Goal: Register for event/course

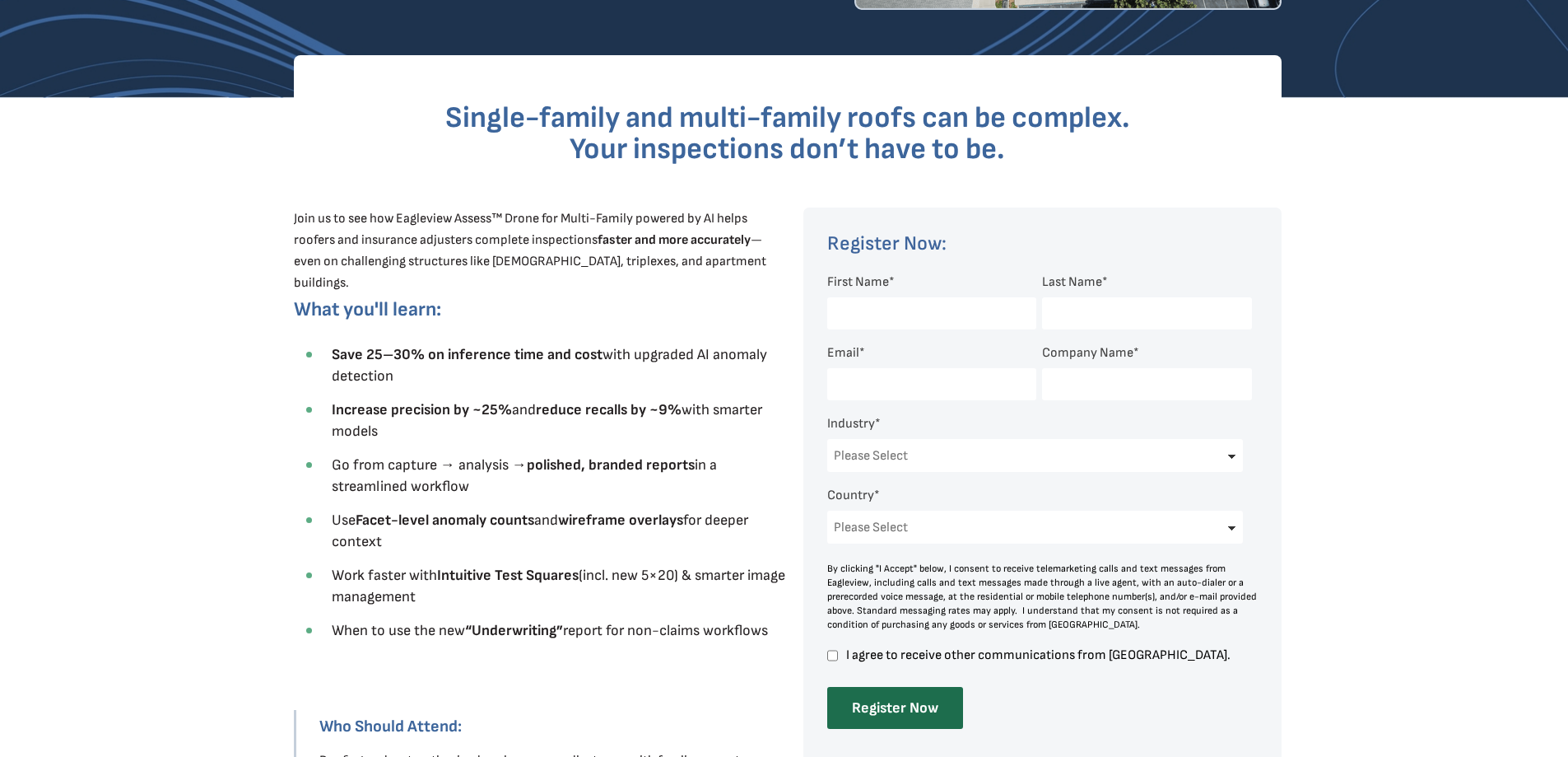
scroll to position [411, 0]
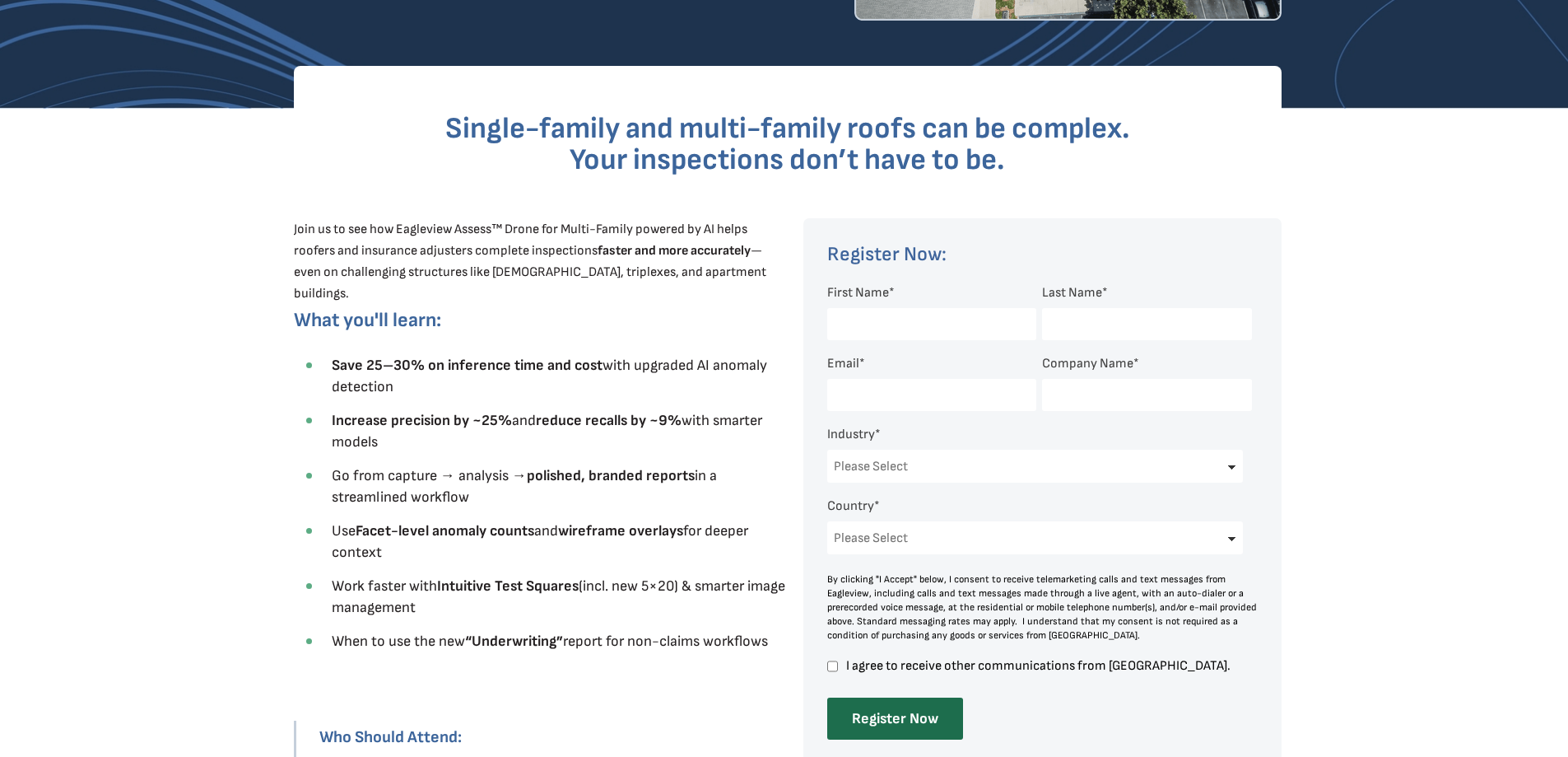
click at [909, 315] on input "First Name *" at bounding box center [931, 324] width 209 height 32
type input "[DEMOGRAPHIC_DATA]"
type input "Badel"
type input "[EMAIL_ADDRESS][DOMAIN_NAME]"
type input "Duke Contractors, LLC"
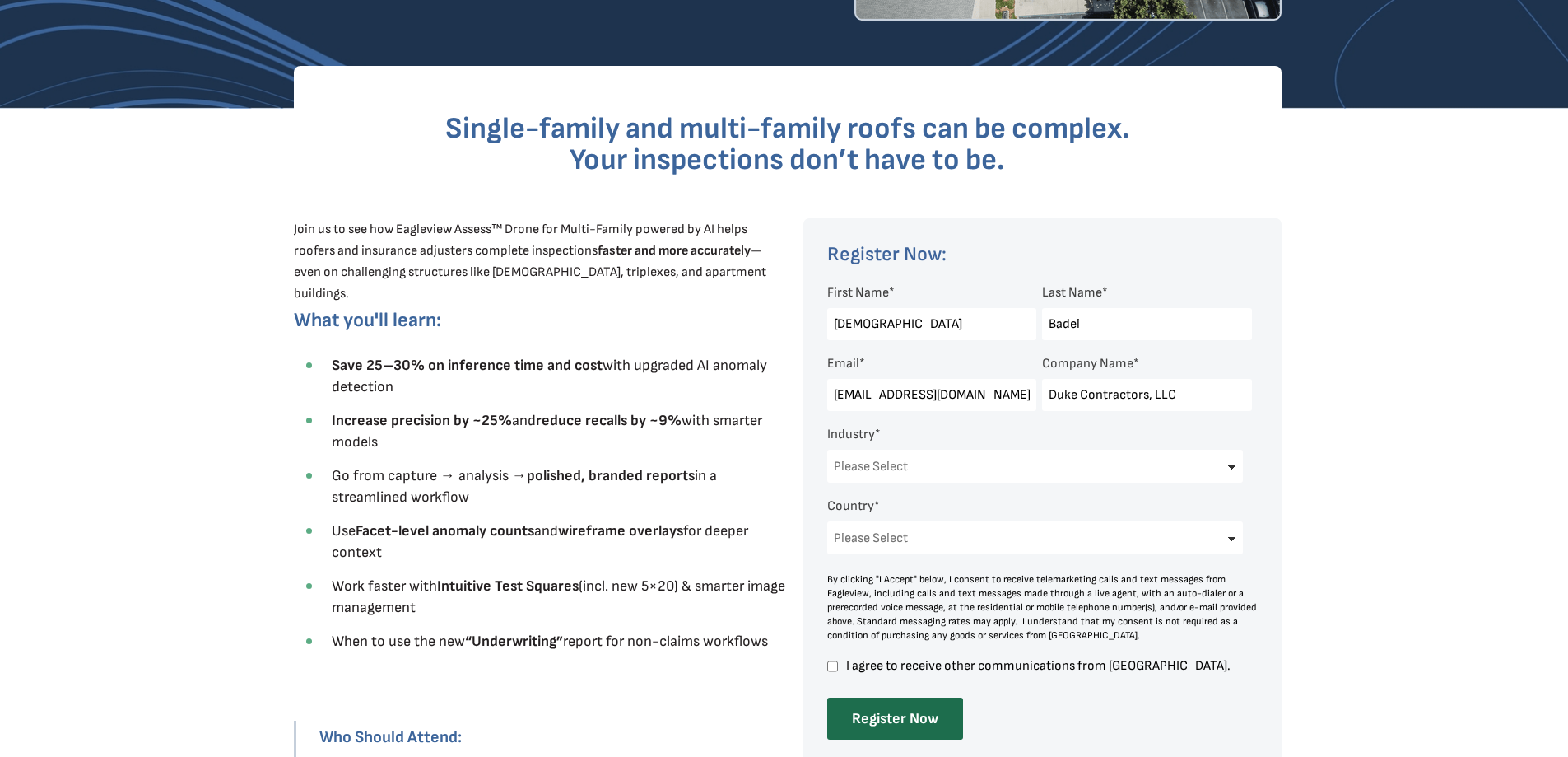
select select "[GEOGRAPHIC_DATA]"
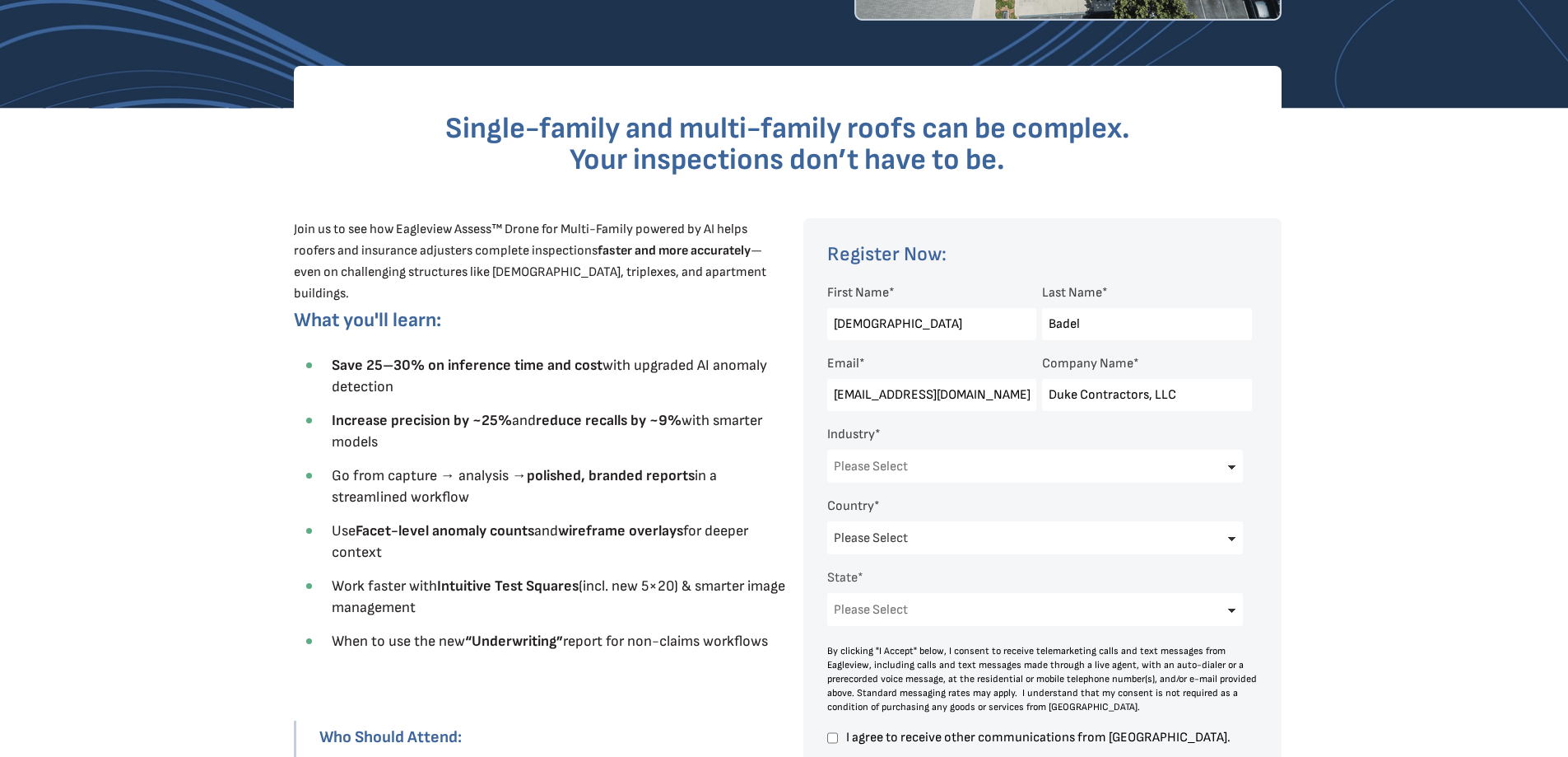
select select "[US_STATE]"
click at [923, 474] on select "Please Select Architects & Engineering Construction Electric/Gas Utilities Gove…" at bounding box center [1035, 466] width 416 height 33
select select "Other"
click at [827, 450] on select "Please Select Architects & Engineering Construction Electric/Gas Utilities Gove…" at bounding box center [1035, 466] width 416 height 33
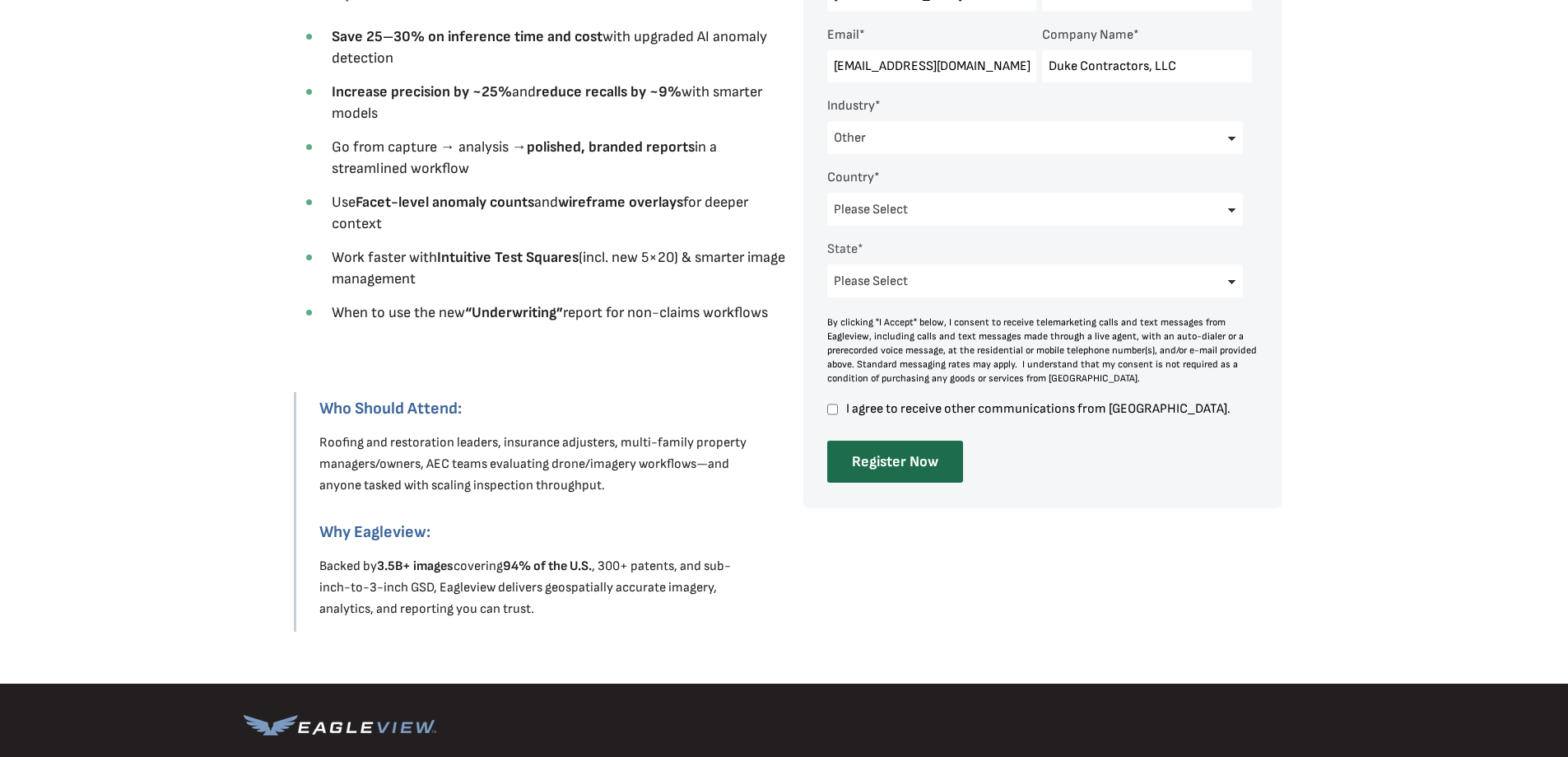
scroll to position [741, 0]
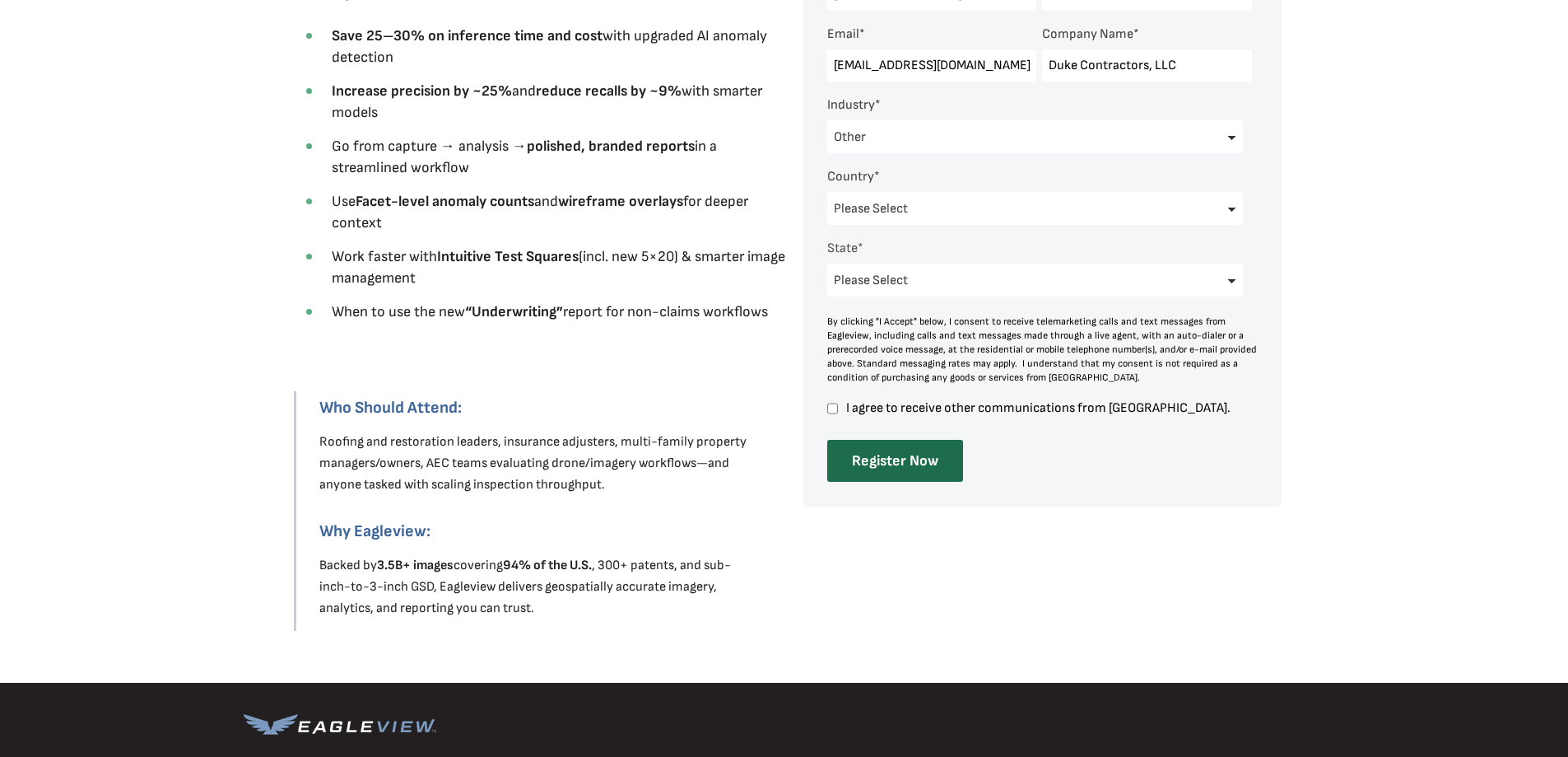
click at [834, 408] on input "I agree to receive other communications from [GEOGRAPHIC_DATA]." at bounding box center [832, 408] width 11 height 15
checkbox input "true"
click at [878, 461] on input "Register Now" at bounding box center [894, 461] width 136 height 42
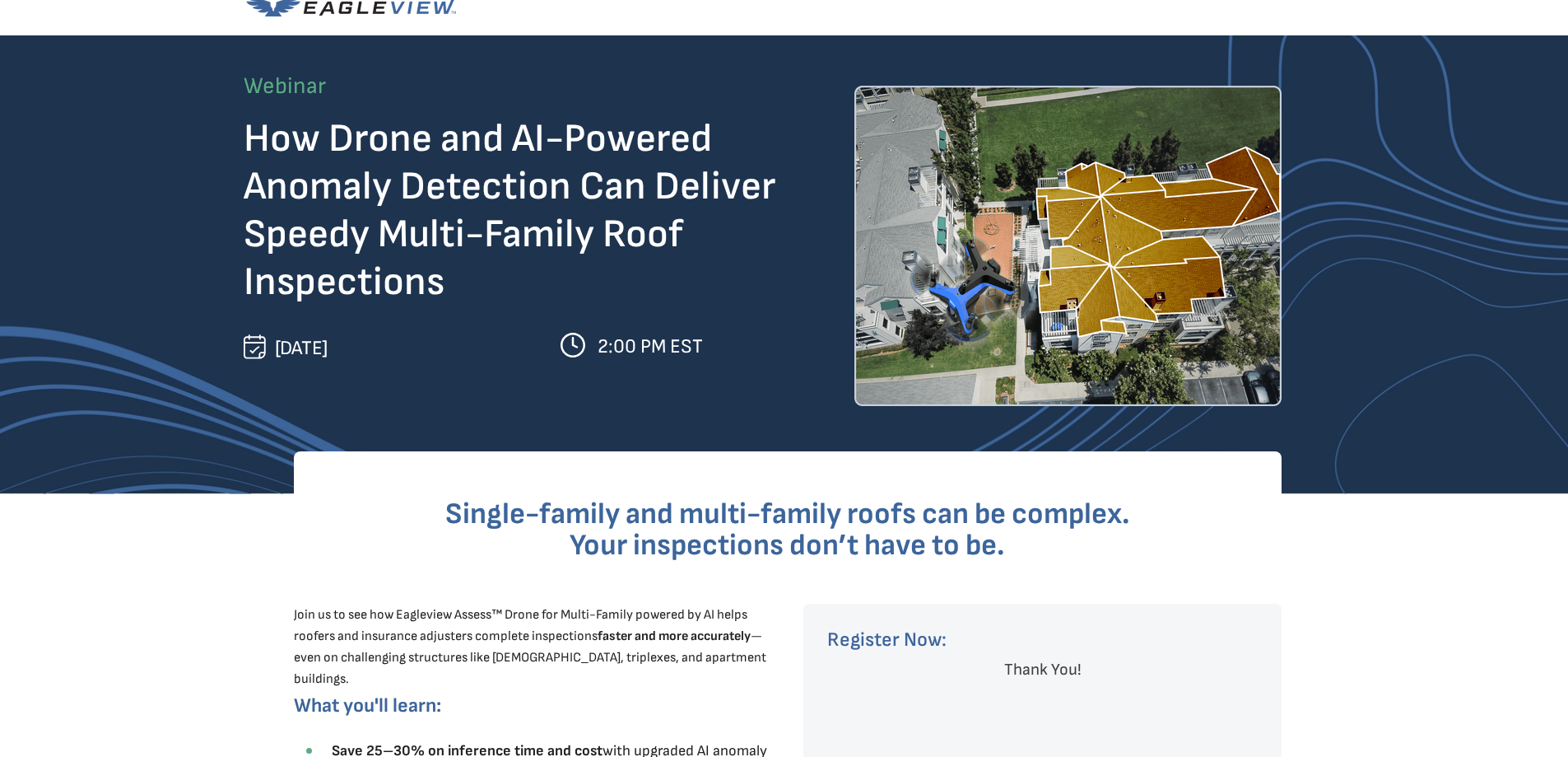
scroll to position [0, 0]
